Goal: Check status

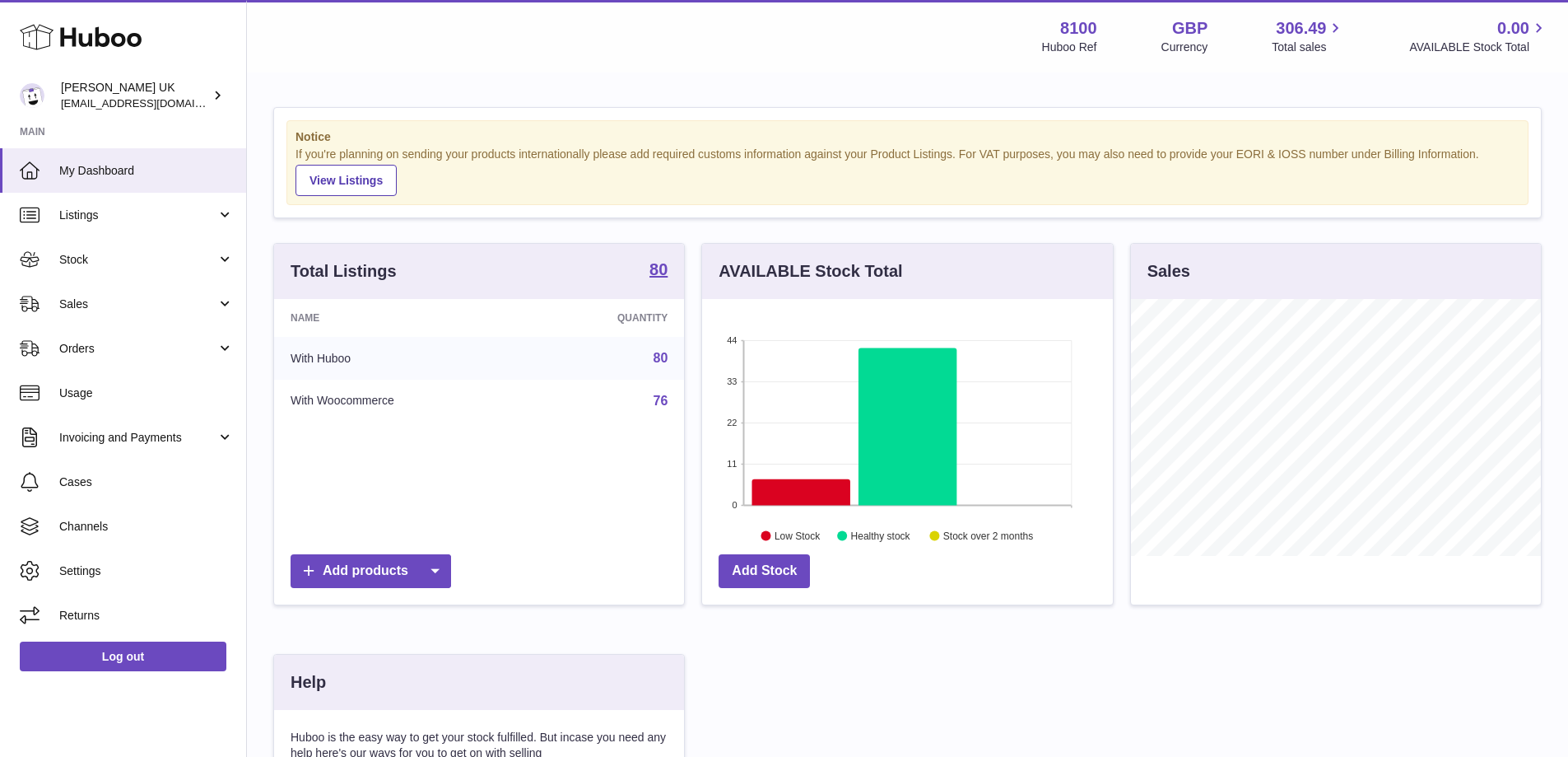
scroll to position [257, 411]
click at [105, 288] on link "Sales" at bounding box center [123, 304] width 246 height 45
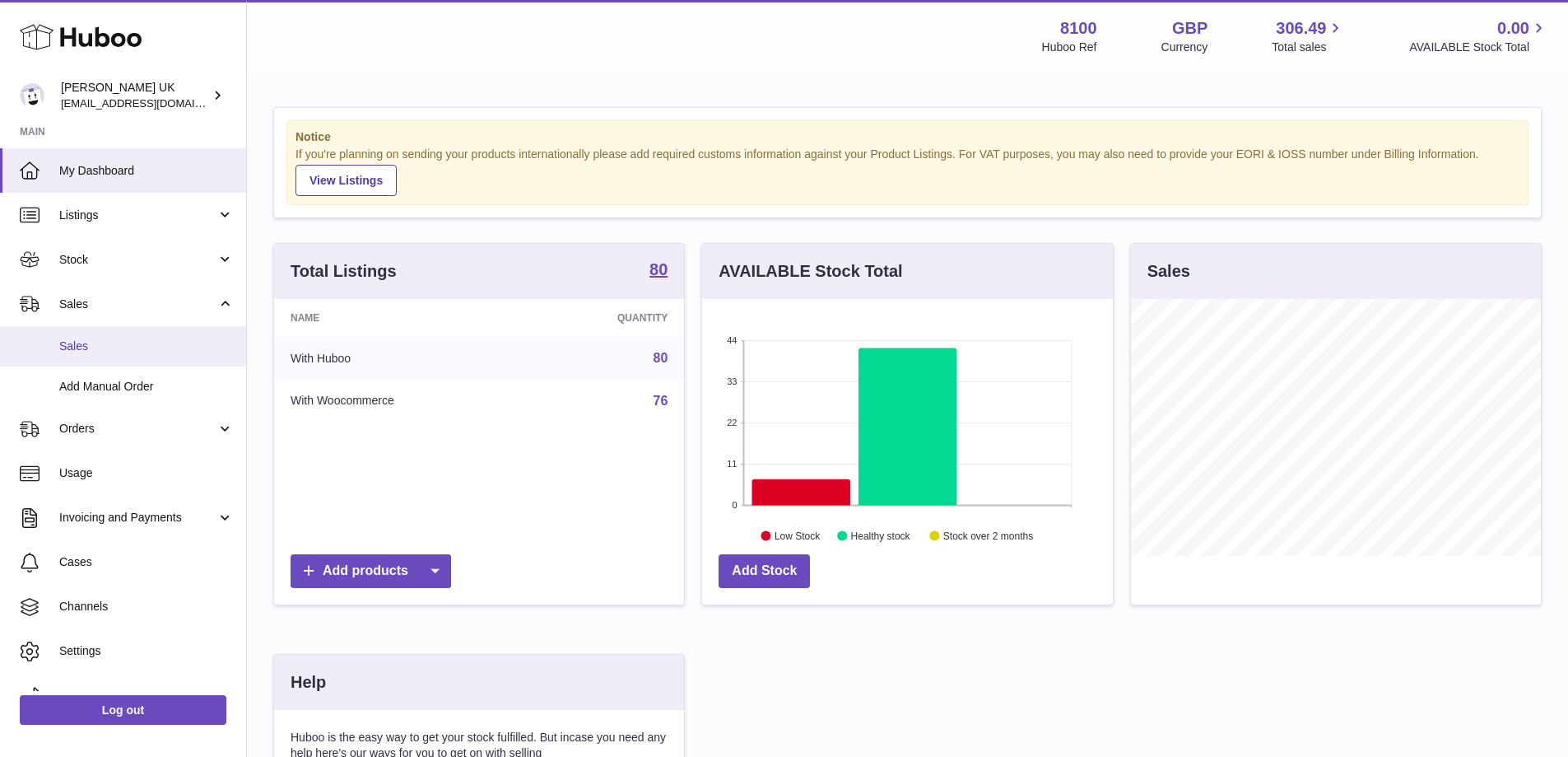
click at [88, 345] on span "Sales" at bounding box center [146, 346] width 175 height 16
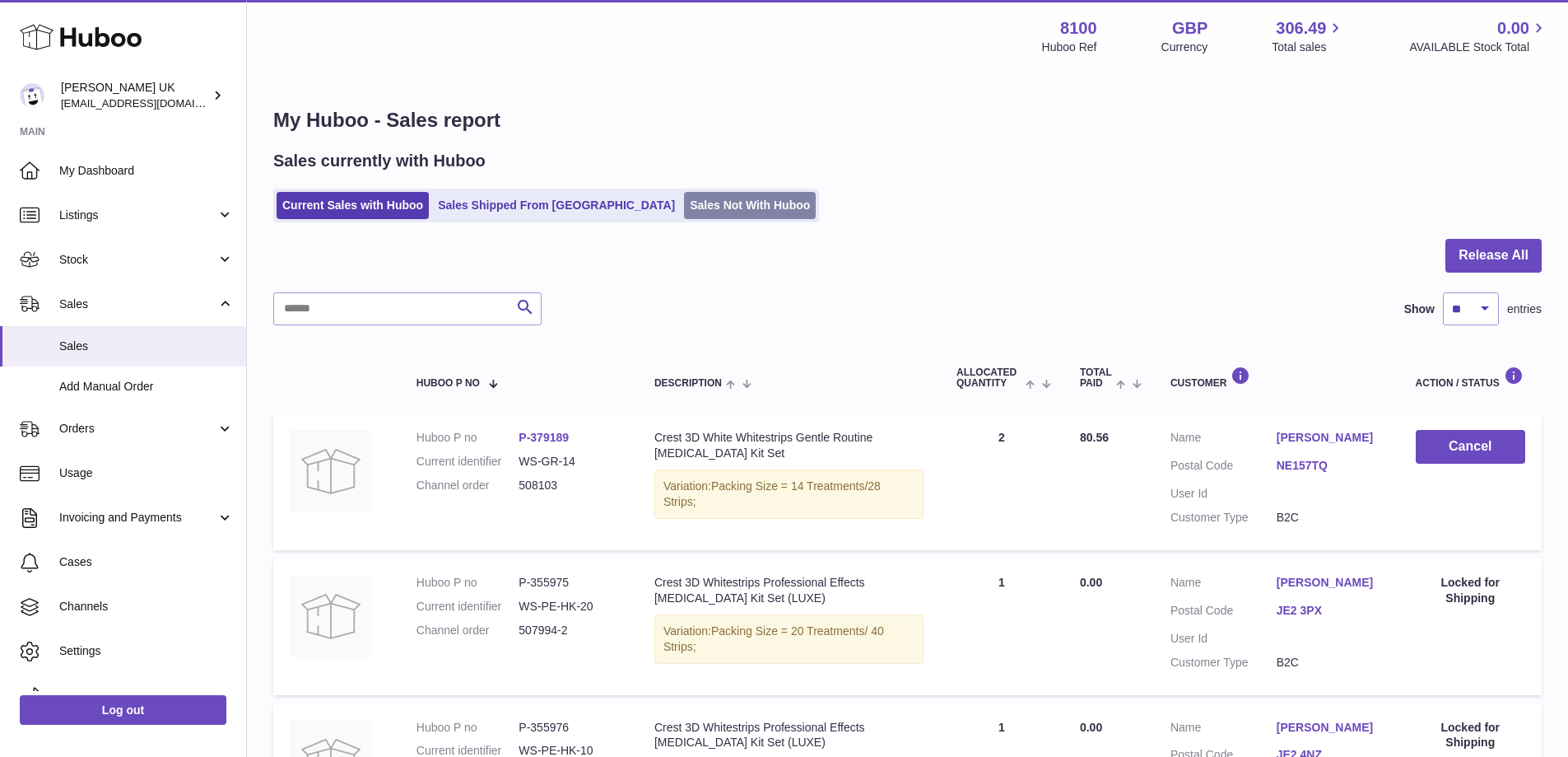
click at [684, 213] on link "Sales Not With Huboo" at bounding box center [750, 205] width 132 height 27
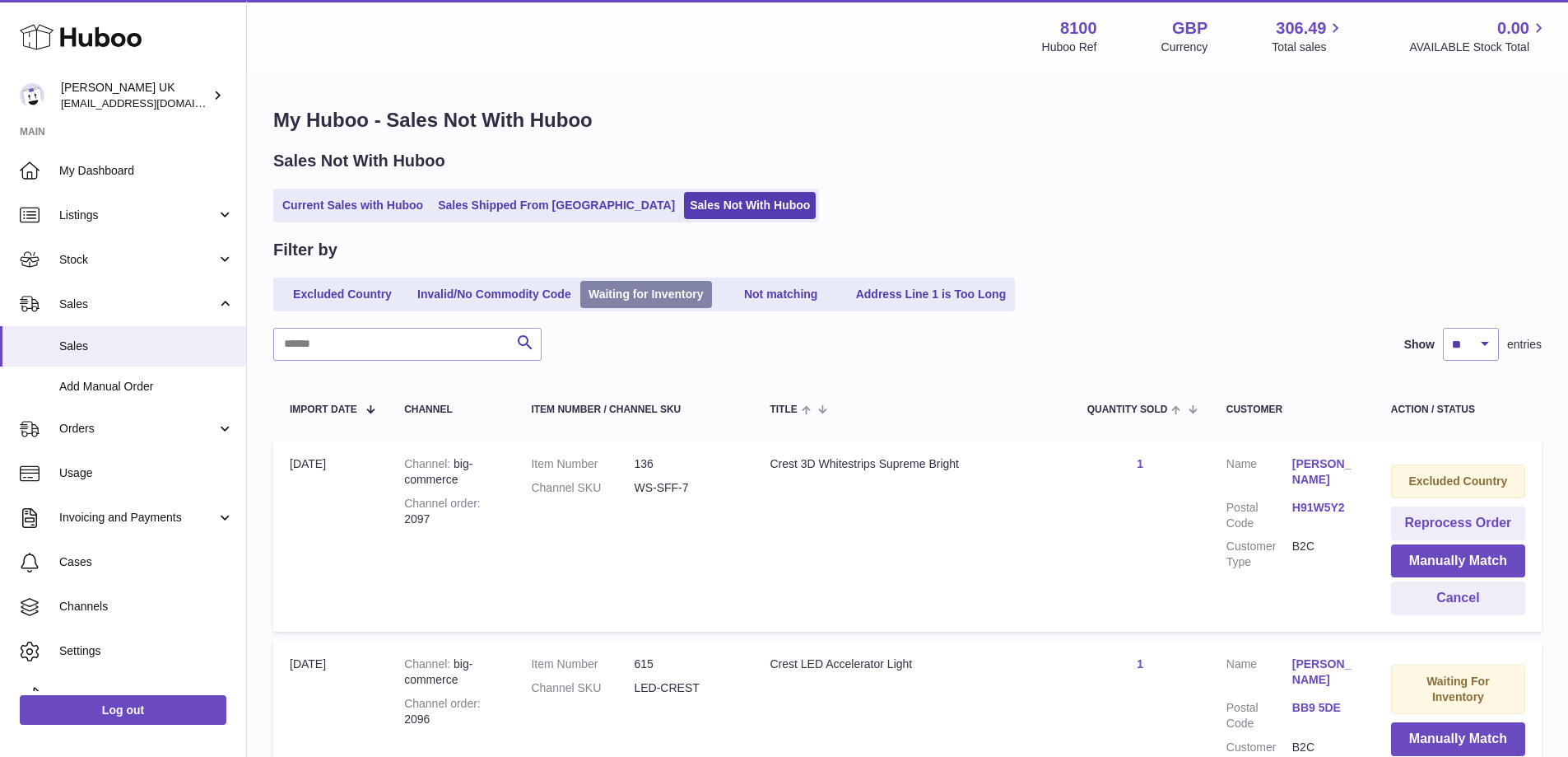
click at [633, 302] on link "Waiting for Inventory" at bounding box center [646, 295] width 132 height 27
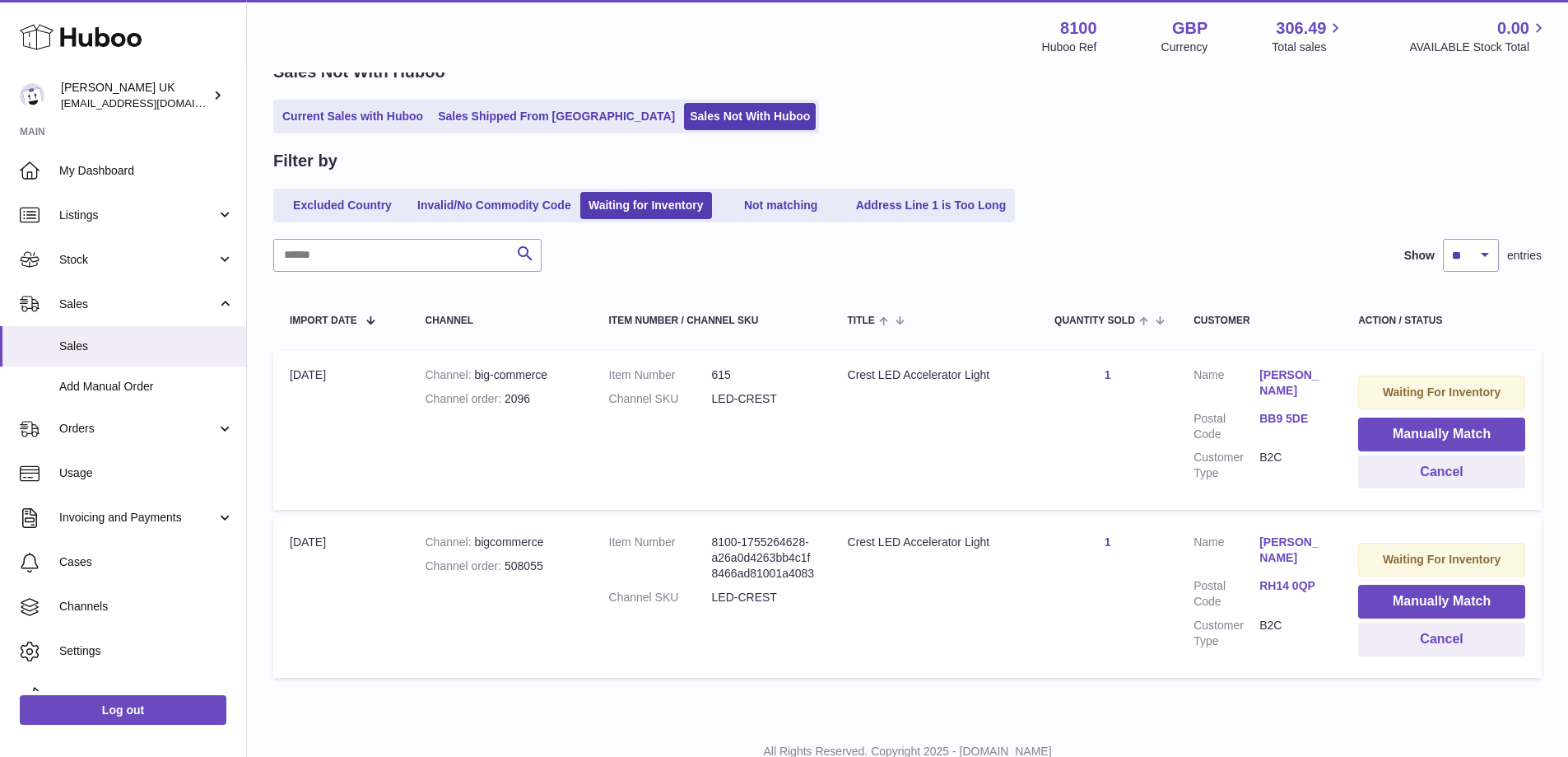
scroll to position [60, 0]
